Goal: Navigation & Orientation: Find specific page/section

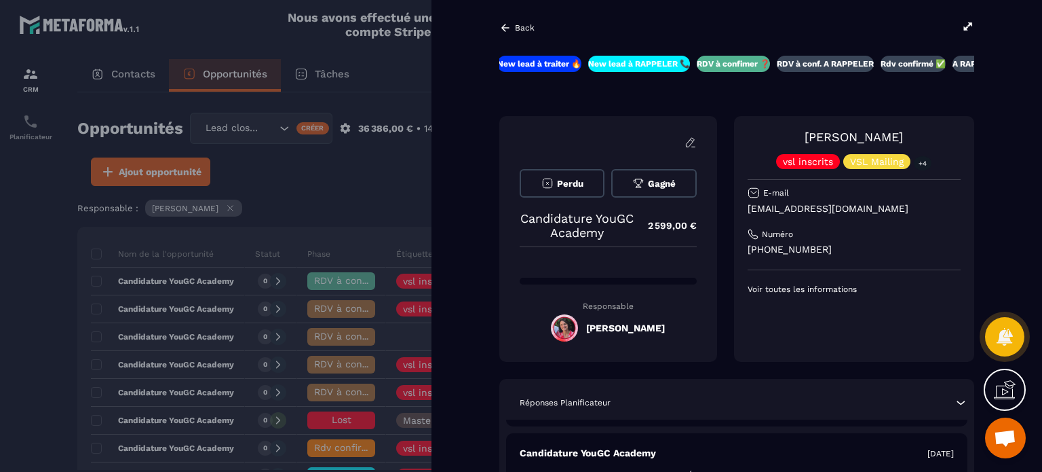
click at [534, 27] on div "Back" at bounding box center [736, 27] width 475 height 15
click at [518, 26] on p "Back" at bounding box center [525, 28] width 20 height 10
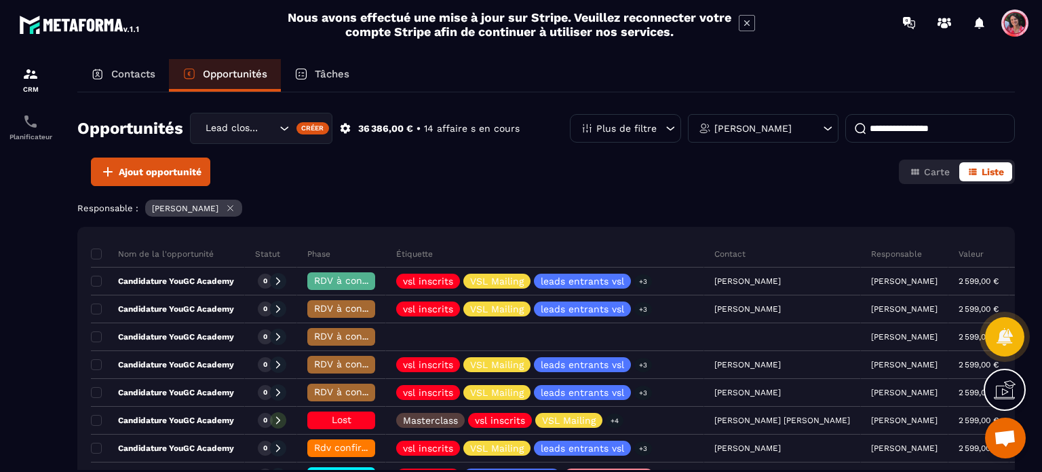
click at [130, 79] on p "Contacts" at bounding box center [133, 74] width 44 height 12
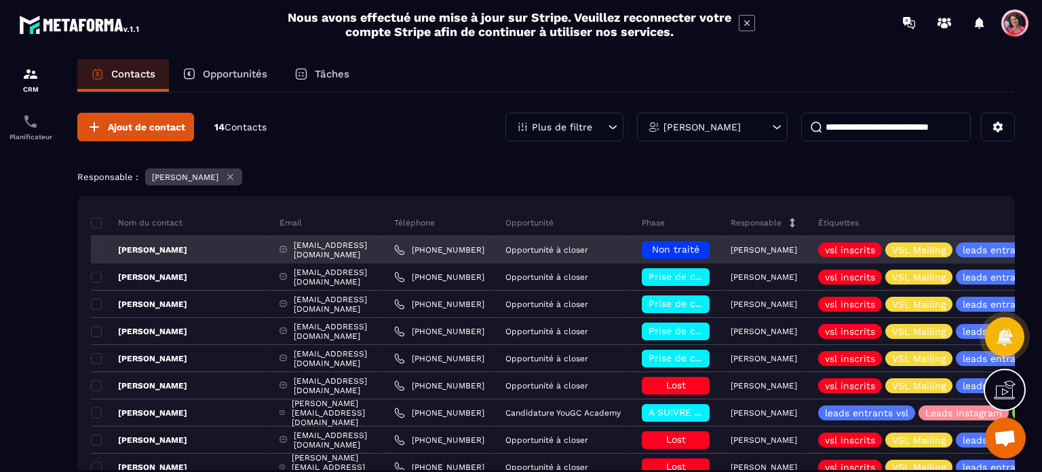
click at [290, 244] on div "[EMAIL_ADDRESS][DOMAIN_NAME]" at bounding box center [326, 249] width 115 height 27
click at [177, 248] on div "[PERSON_NAME]" at bounding box center [180, 249] width 178 height 27
